Goal: Task Accomplishment & Management: Manage account settings

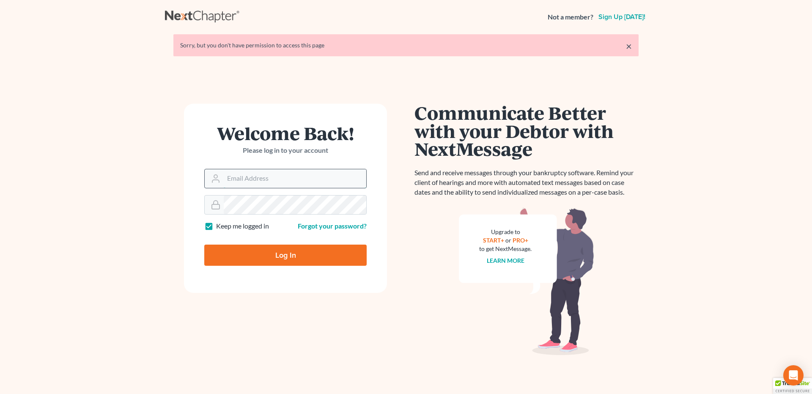
click at [242, 176] on input "Email Address" at bounding box center [295, 178] width 143 height 19
type input "[EMAIL_ADDRESS][DOMAIN_NAME]"
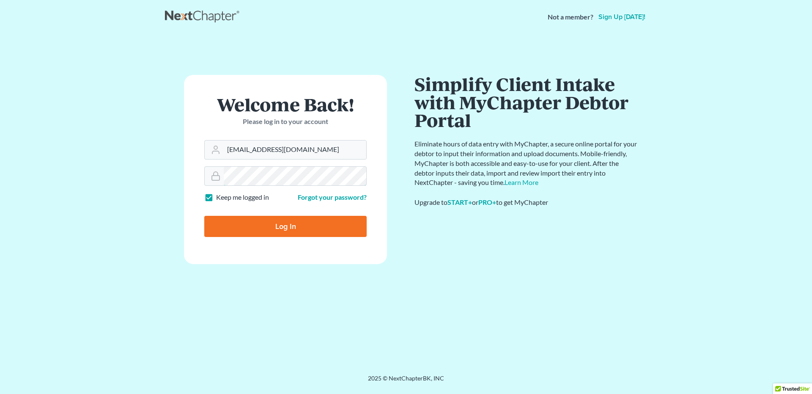
click at [204, 216] on input "Log In" at bounding box center [285, 226] width 162 height 21
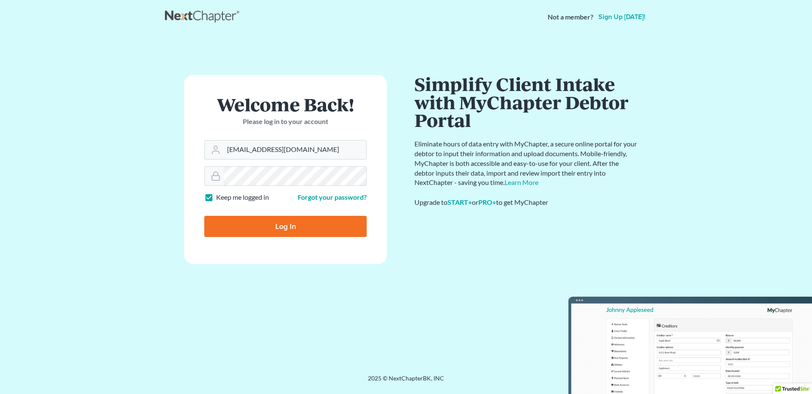
type input "Thinking..."
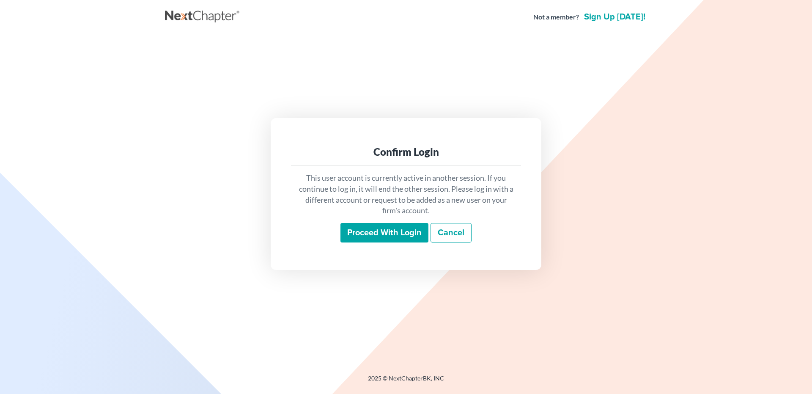
click at [358, 229] on input "Proceed with login" at bounding box center [385, 232] width 88 height 19
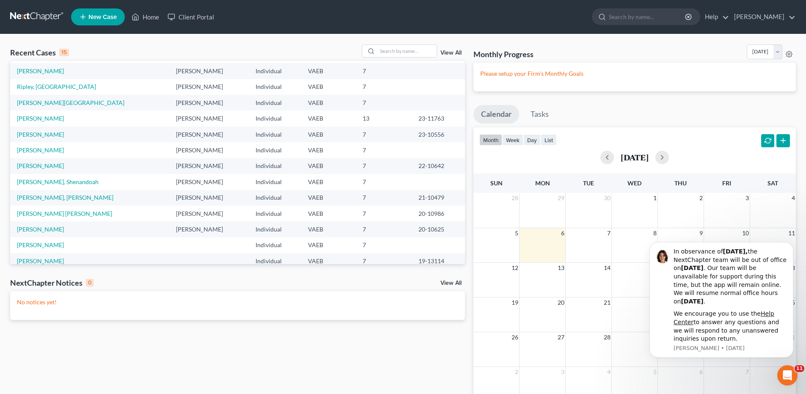
scroll to position [58, 0]
